Goal: Navigation & Orientation: Find specific page/section

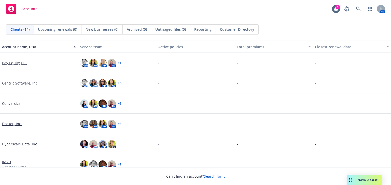
click at [13, 125] on link "Docker, Inc." at bounding box center [12, 123] width 20 height 5
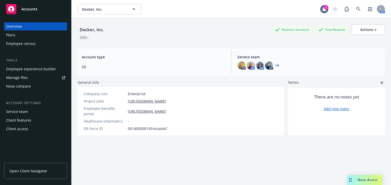
click at [31, 170] on span "Open Client Navigator" at bounding box center [28, 171] width 38 height 5
